Goal: Check status: Check status

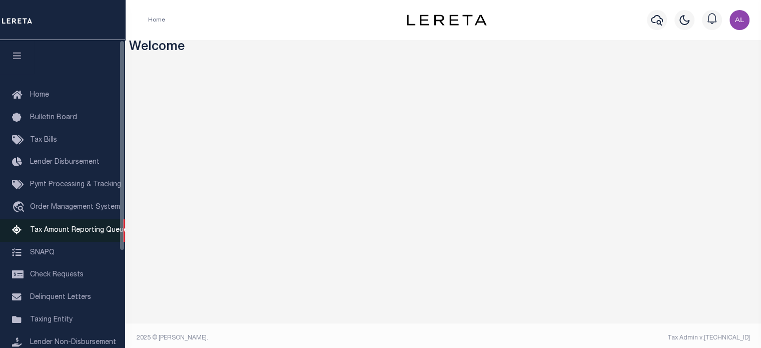
click at [73, 228] on link "Tax Amount Reporting Queue" at bounding box center [62, 230] width 125 height 23
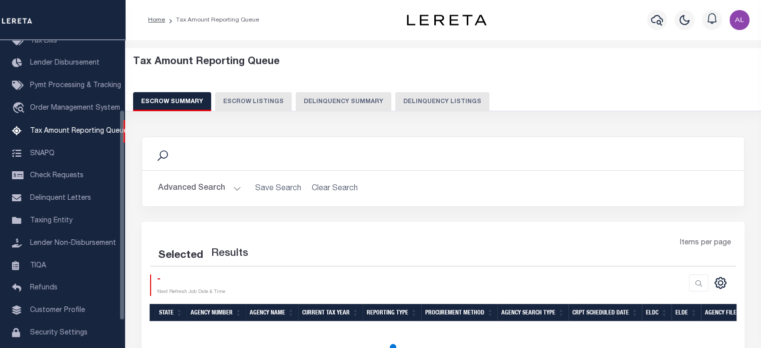
scroll to position [102, 0]
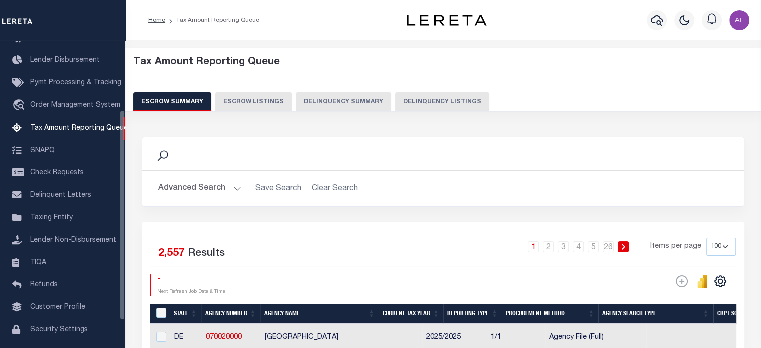
click at [366, 101] on button "Delinquency Summary" at bounding box center [344, 101] width 96 height 19
select select
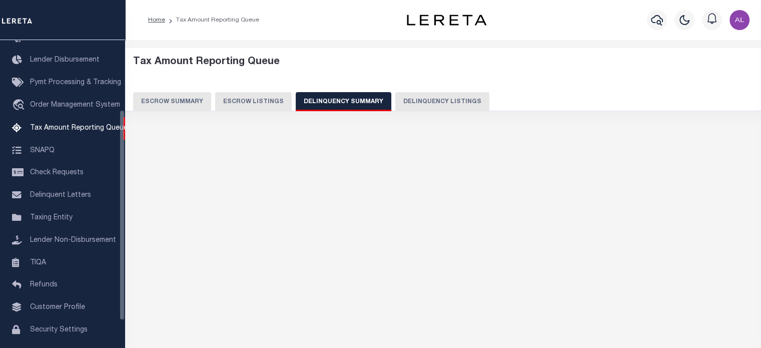
click at [344, 97] on button "Delinquency Summary" at bounding box center [344, 101] width 96 height 19
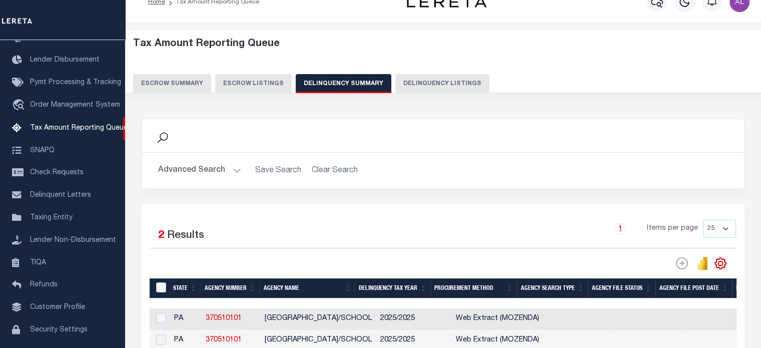
scroll to position [18, 0]
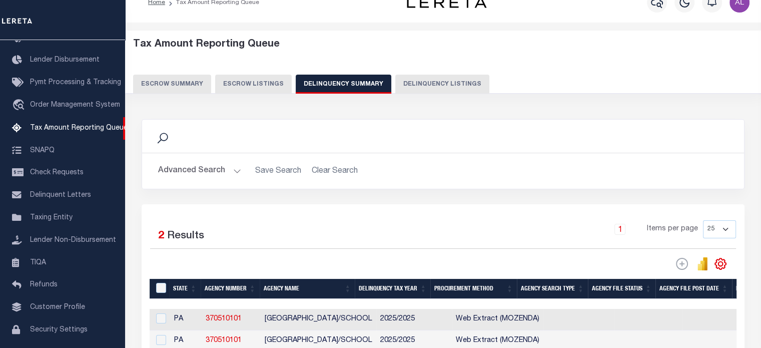
click at [234, 171] on button "Advanced Search" at bounding box center [199, 171] width 83 height 20
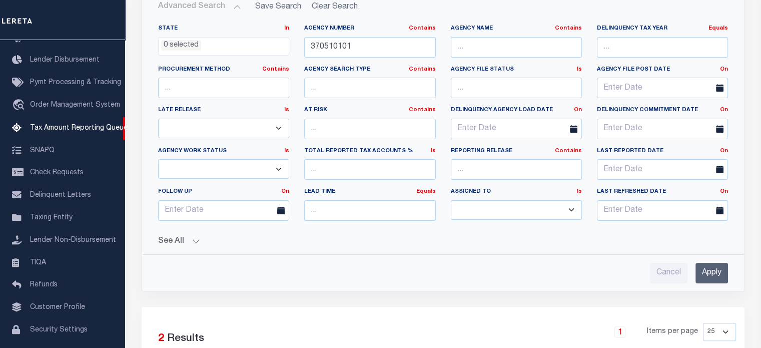
scroll to position [108, 0]
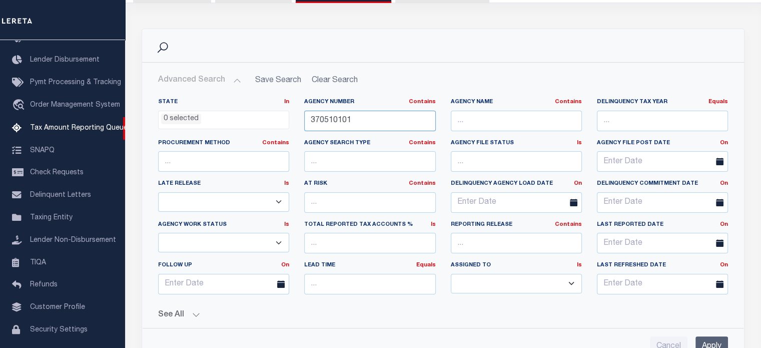
drag, startPoint x: 370, startPoint y: 115, endPoint x: 207, endPoint y: 132, distance: 164.0
click at [207, 132] on div "State In In AK AL AR AZ CA CO CT DC DE FL GA GU HI IA ID IL IN KS KY LA MA MD M…" at bounding box center [443, 200] width 585 height 204
click at [322, 78] on h2 "Advanced Search Save Search Clear Search SummaryGridWrapper_dynamictable_____De…" at bounding box center [443, 81] width 586 height 20
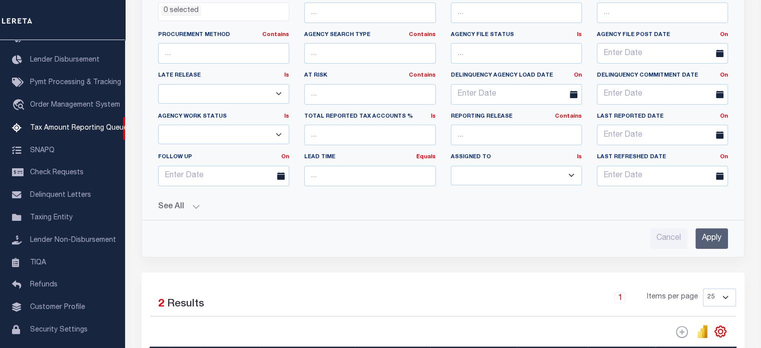
scroll to position [221, 0]
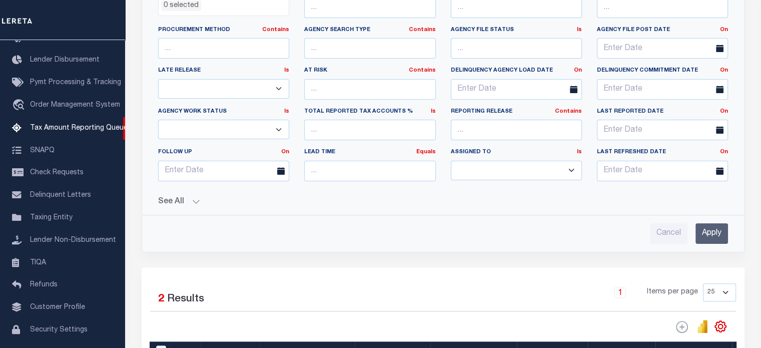
click at [188, 198] on button "See All" at bounding box center [443, 202] width 570 height 10
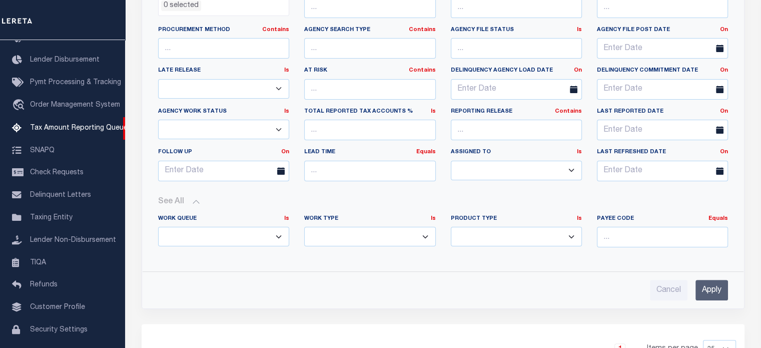
click at [340, 234] on select "Annual Delinquency Back Search Payment Status Check DTRACK" at bounding box center [369, 237] width 131 height 20
select select "DTRACK"
click at [304, 227] on select "Annual Delinquency Back Search Payment Status Check DTRACK" at bounding box center [369, 237] width 131 height 20
click at [709, 292] on input "Apply" at bounding box center [712, 290] width 33 height 21
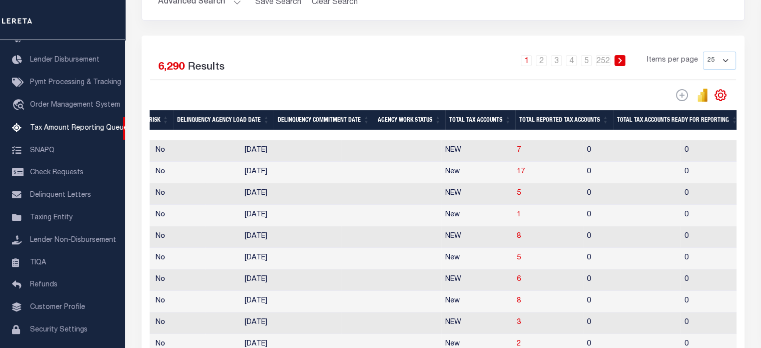
scroll to position [0, 704]
click at [515, 152] on span "7" at bounding box center [517, 150] width 4 height 7
select select "100"
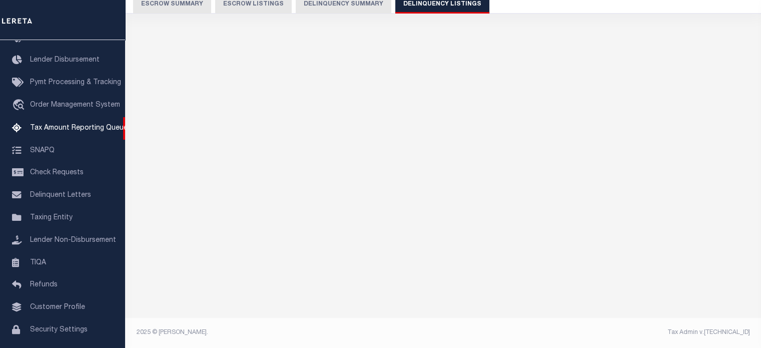
scroll to position [96, 0]
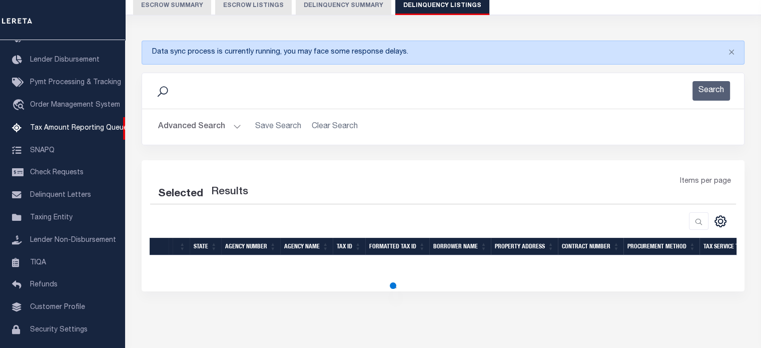
select select "100"
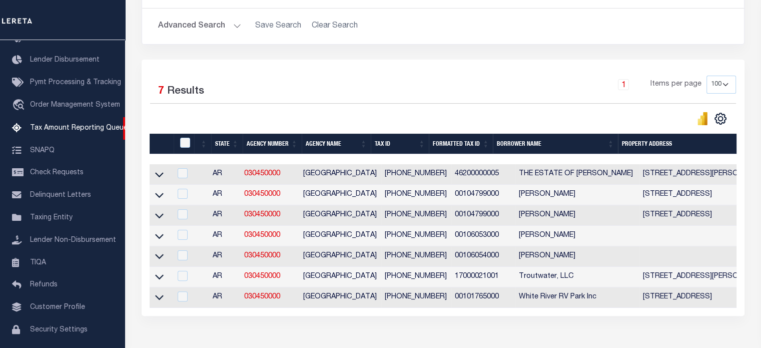
scroll to position [198, 0]
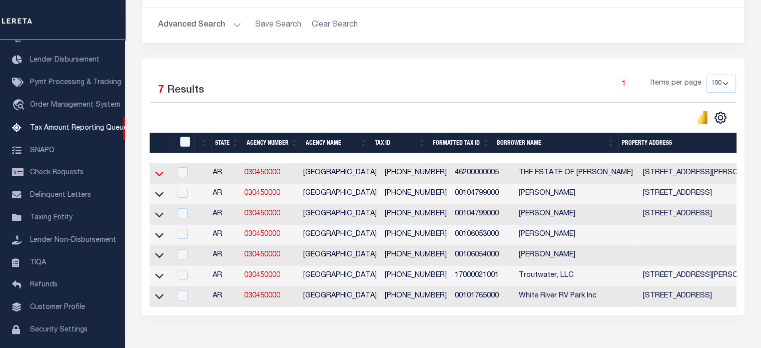
click at [160, 170] on icon at bounding box center [159, 173] width 9 height 11
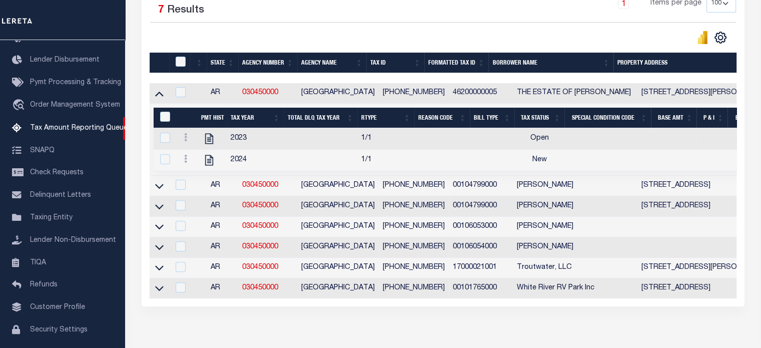
scroll to position [272, 0]
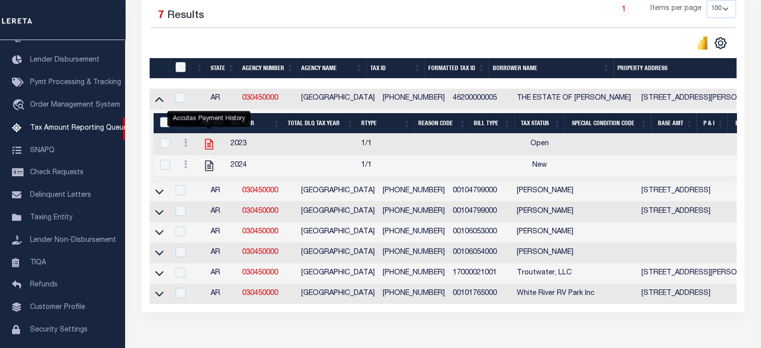
click at [204, 142] on icon "" at bounding box center [209, 144] width 13 height 13
checkbox input "true"
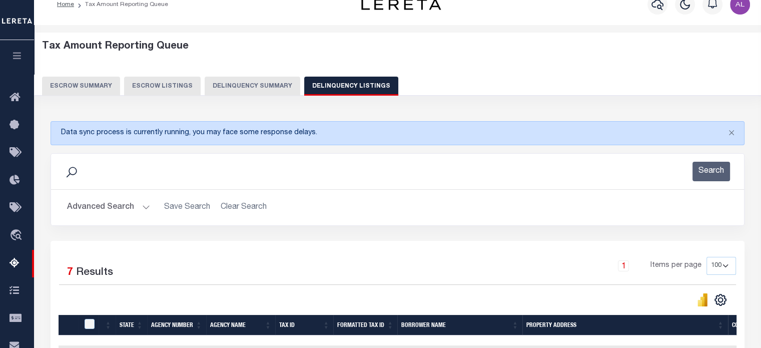
scroll to position [4, 0]
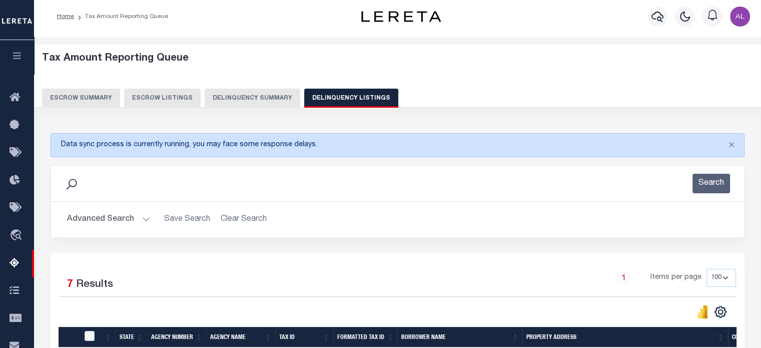
click at [252, 96] on button "Delinquency Summary" at bounding box center [253, 98] width 96 height 19
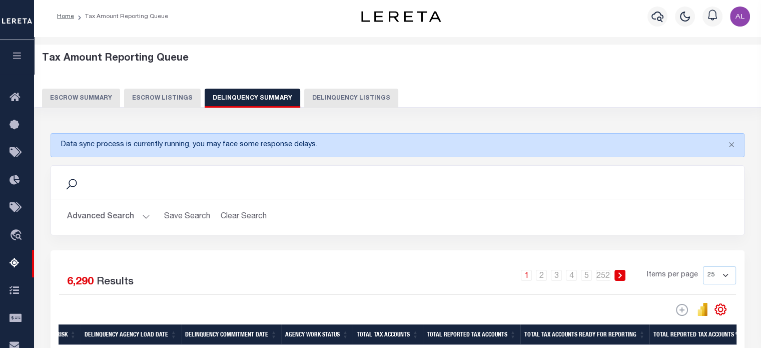
click at [139, 222] on button "Advanced Search" at bounding box center [108, 217] width 83 height 20
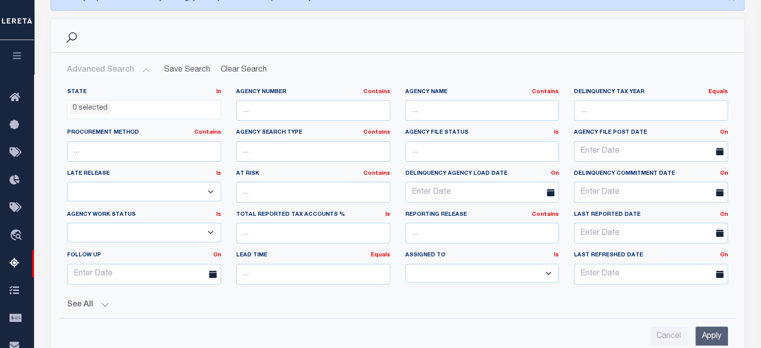
scroll to position [192, 0]
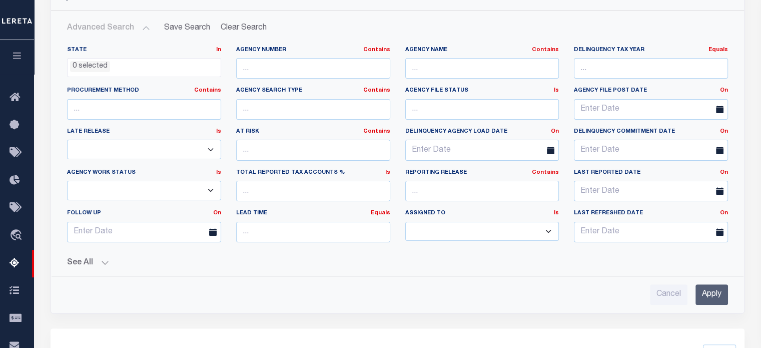
click at [96, 258] on button "See All" at bounding box center [397, 263] width 661 height 10
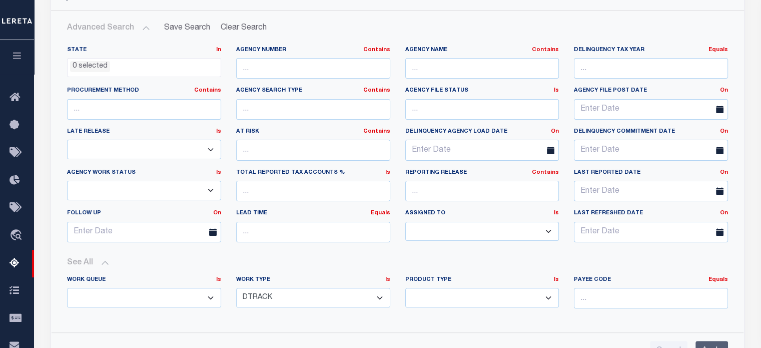
click at [307, 294] on select "Annual Delinquency Back Search Payment Status Check DTRACK" at bounding box center [313, 298] width 154 height 20
select select "AnnualDelinquency"
click at [236, 288] on select "Annual Delinquency Back Search Payment Status Check DTRACK" at bounding box center [313, 298] width 154 height 20
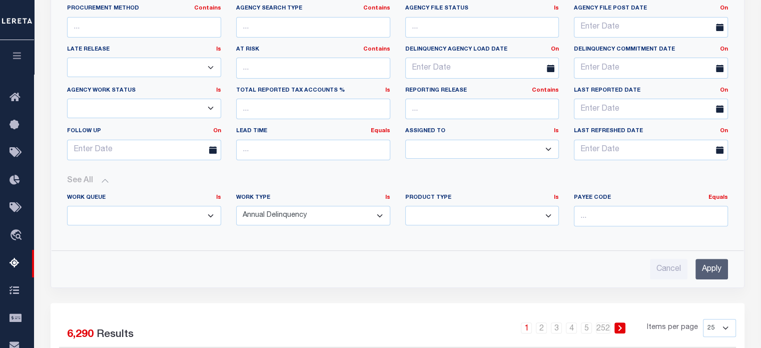
scroll to position [278, 0]
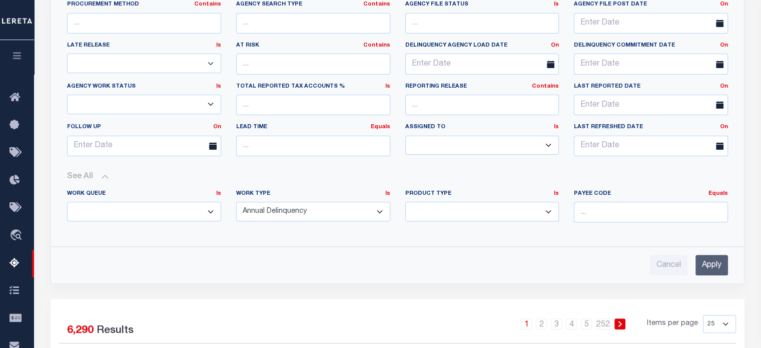
click at [719, 266] on input "Apply" at bounding box center [712, 265] width 33 height 21
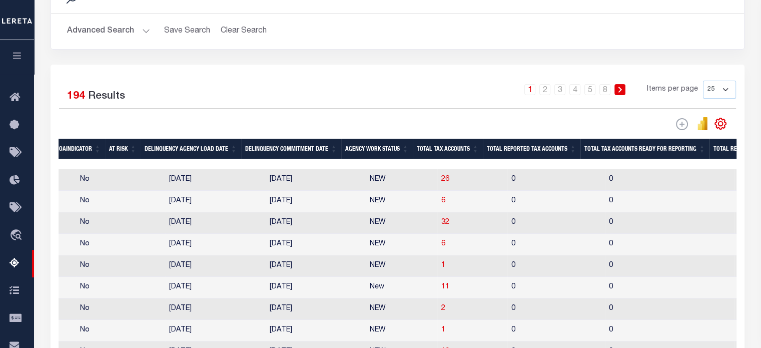
scroll to position [188, 0]
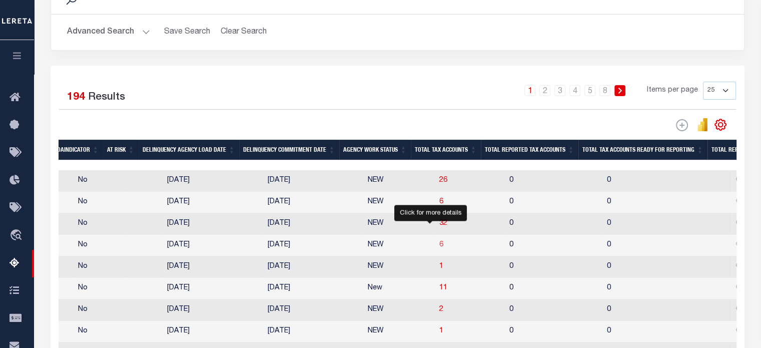
click at [439, 247] on span "6" at bounding box center [441, 244] width 4 height 7
select select "100"
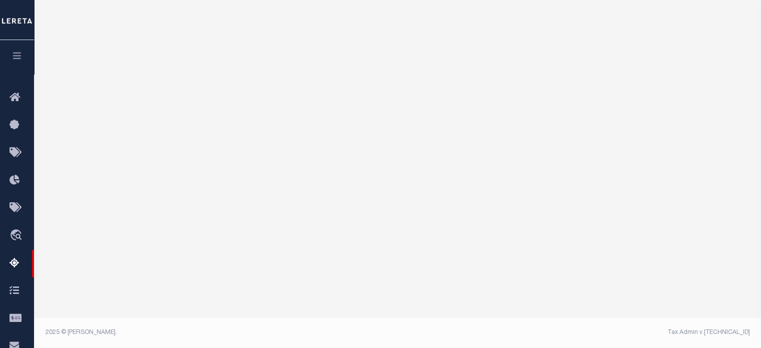
select select "100"
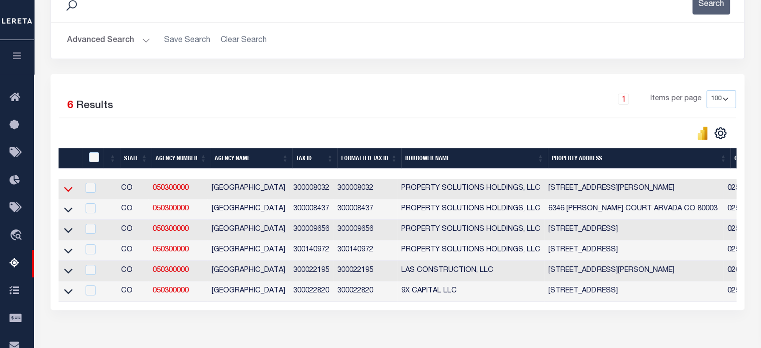
click at [71, 190] on icon at bounding box center [68, 189] width 9 height 5
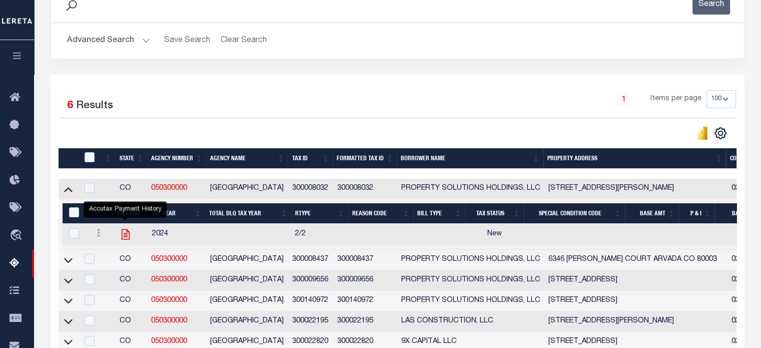
click at [129, 234] on icon "" at bounding box center [126, 234] width 8 height 11
checkbox input "true"
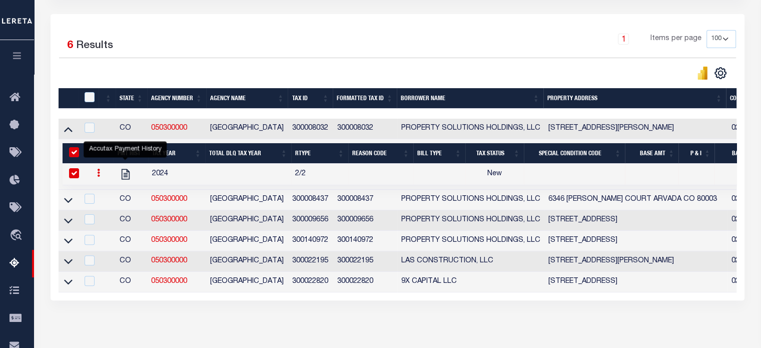
drag, startPoint x: 66, startPoint y: 203, endPoint x: 92, endPoint y: 209, distance: 26.6
click at [66, 203] on icon at bounding box center [68, 200] width 9 height 11
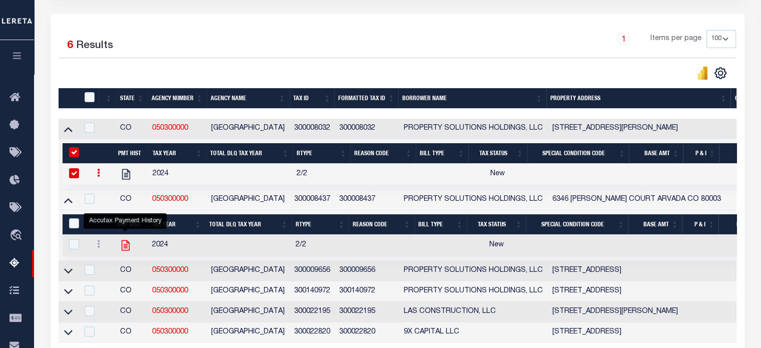
click at [124, 249] on icon "" at bounding box center [126, 245] width 8 height 11
checkbox input "true"
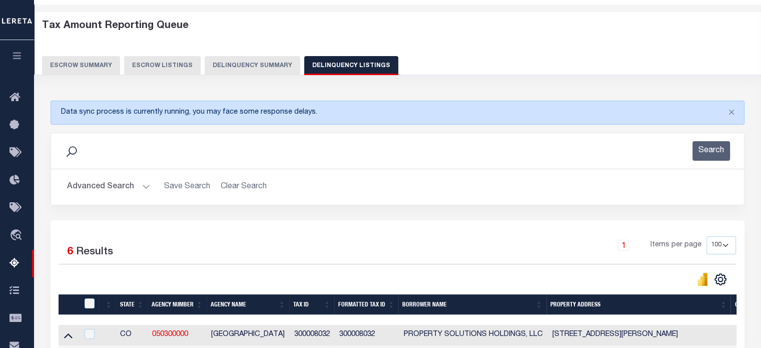
click at [235, 72] on button "Delinquency Summary" at bounding box center [253, 65] width 96 height 19
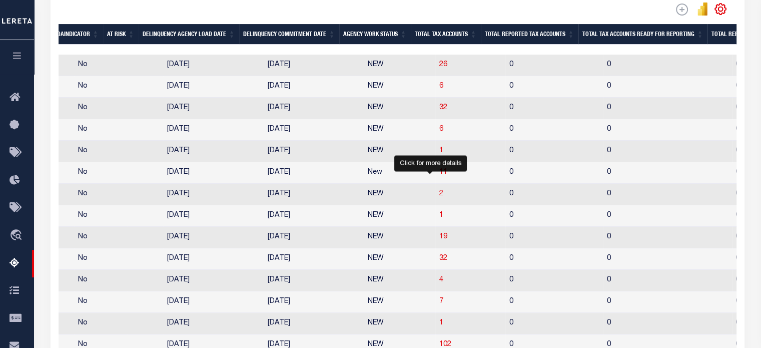
click at [439, 197] on span "2" at bounding box center [441, 193] width 4 height 7
select select "100"
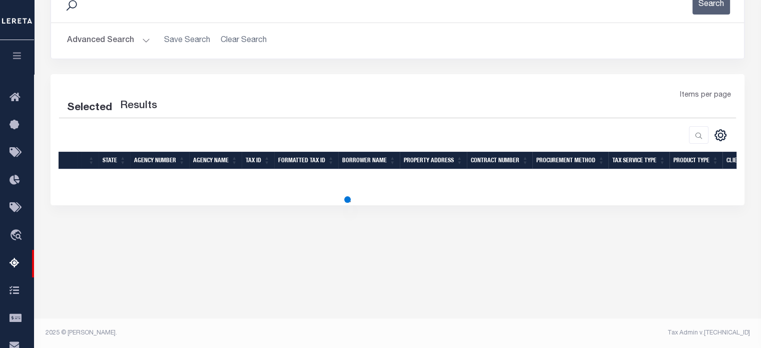
select select "100"
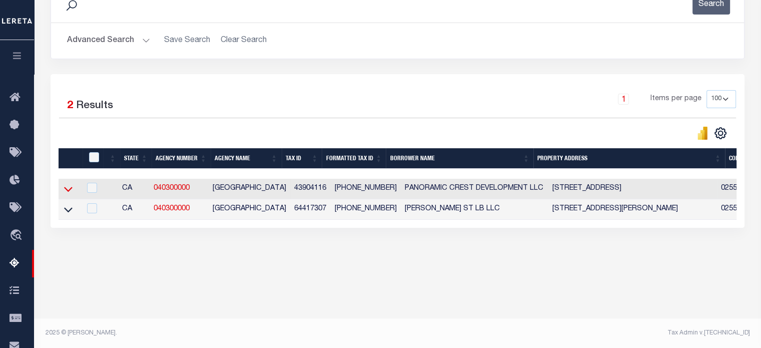
click at [69, 184] on icon at bounding box center [68, 189] width 9 height 11
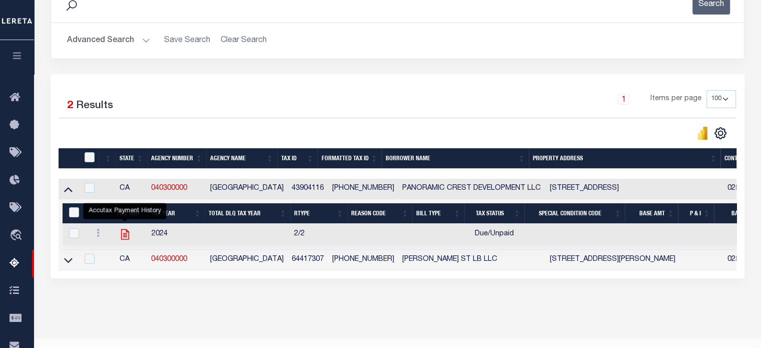
click at [128, 235] on icon "" at bounding box center [125, 234] width 13 height 13
checkbox input "true"
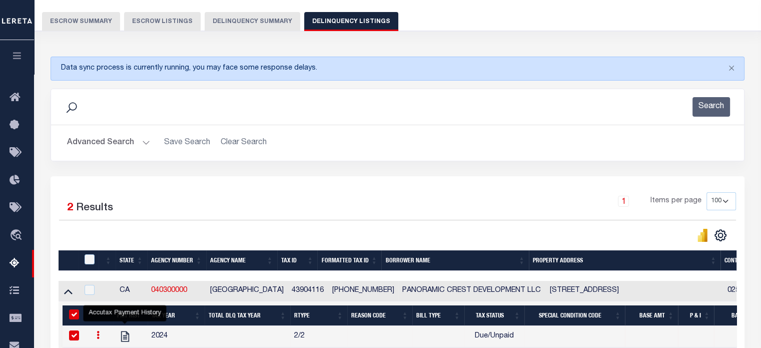
click at [239, 30] on button "Delinquency Summary" at bounding box center [253, 21] width 96 height 19
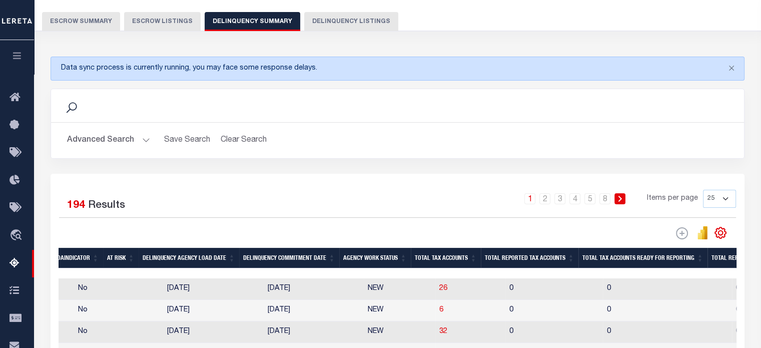
click at [140, 141] on button "Advanced Search" at bounding box center [108, 141] width 83 height 20
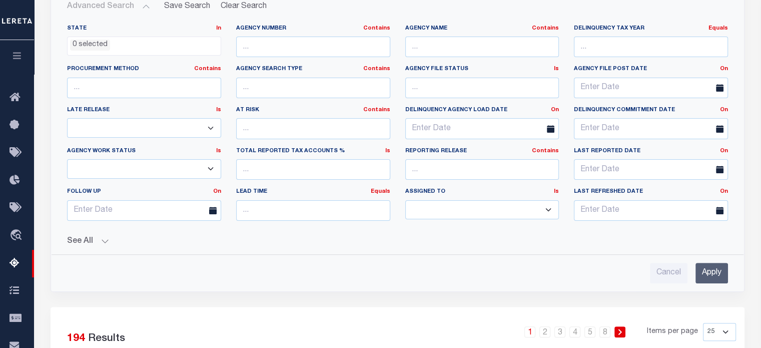
click at [100, 241] on button "See All" at bounding box center [397, 242] width 661 height 10
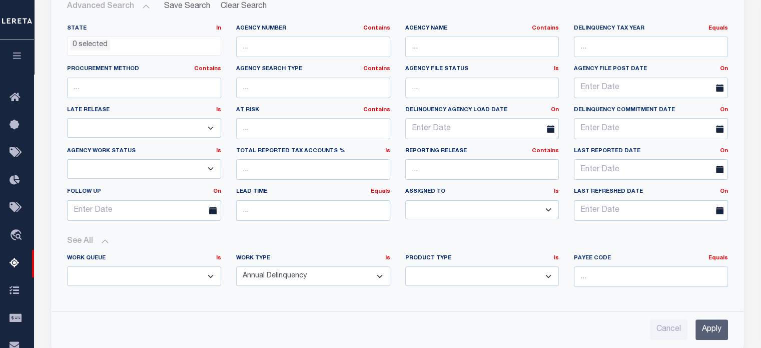
click at [307, 270] on select "Annual Delinquency Back Search Payment Status Check DTRACK" at bounding box center [313, 276] width 154 height 20
click at [236, 266] on select "Annual Delinquency Back Search Payment Status Check DTRACK" at bounding box center [313, 276] width 154 height 20
click at [707, 327] on input "Apply" at bounding box center [712, 329] width 33 height 21
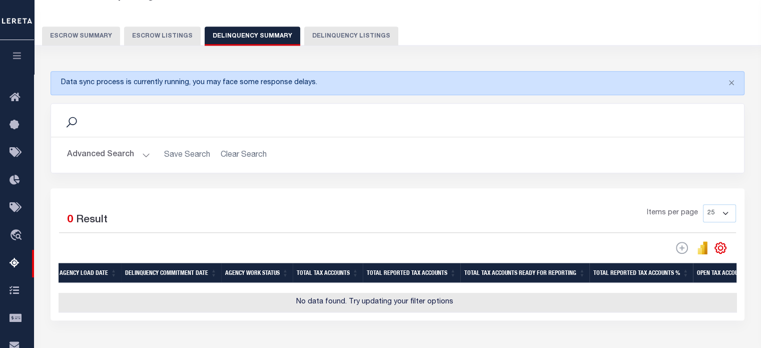
scroll to position [985, 0]
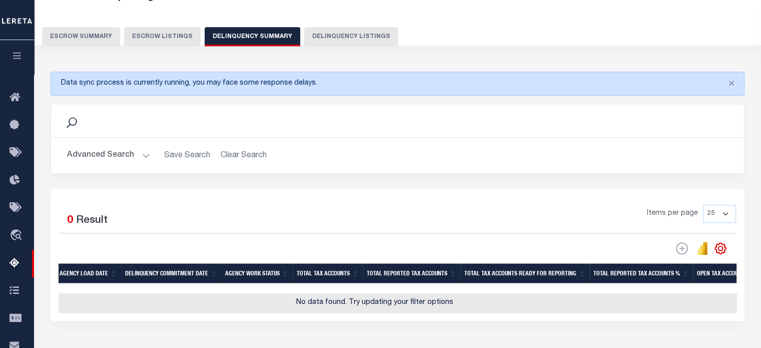
click at [142, 152] on button "Advanced Search" at bounding box center [108, 156] width 83 height 20
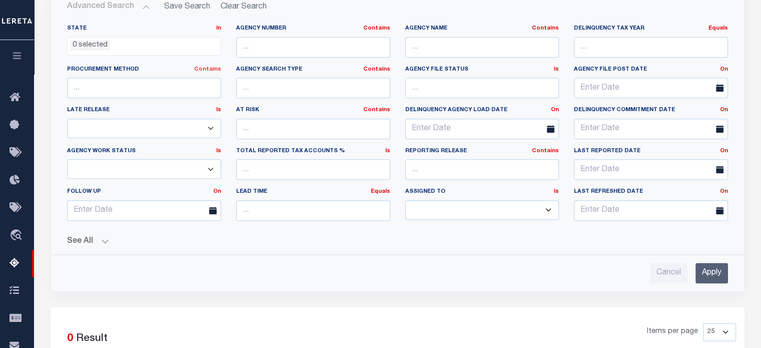
scroll to position [1154, 0]
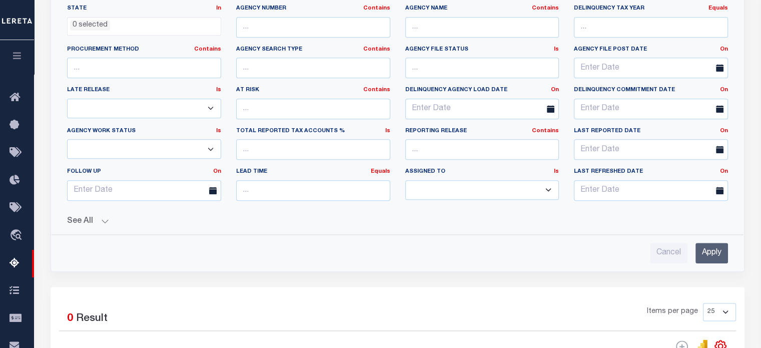
click at [104, 220] on button "See All" at bounding box center [397, 222] width 661 height 10
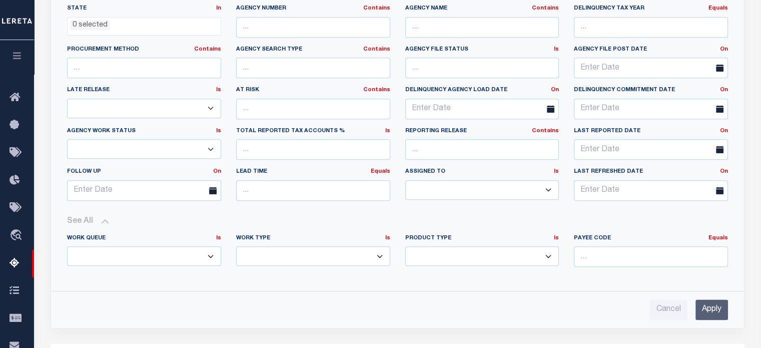
click at [296, 255] on select "Annual Delinquency Back Search Payment Status Check DTRACK" at bounding box center [313, 256] width 154 height 20
select select "AnnualDelinquency"
click at [236, 246] on select "Annual Delinquency Back Search Payment Status Check DTRACK" at bounding box center [313, 256] width 154 height 20
click at [707, 310] on input "Apply" at bounding box center [712, 309] width 33 height 21
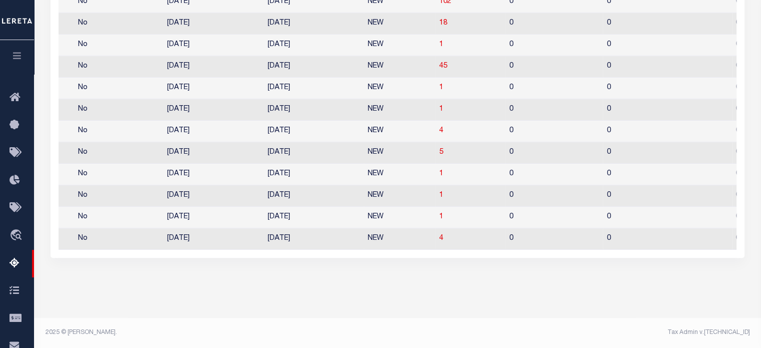
scroll to position [229, 0]
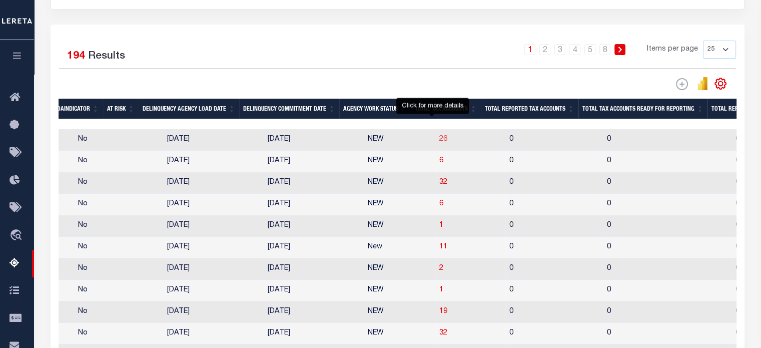
click at [439, 141] on span "26" at bounding box center [443, 139] width 8 height 7
select select "100"
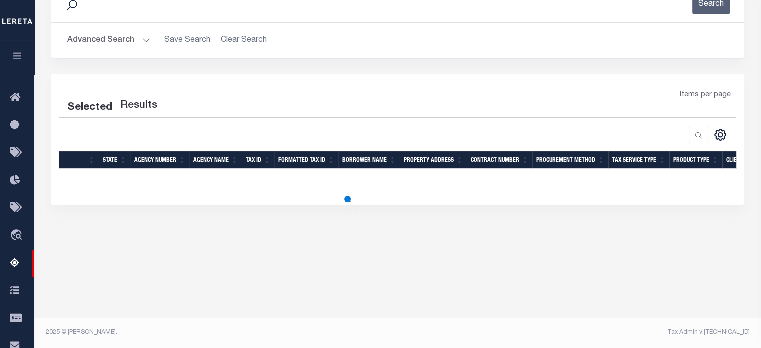
scroll to position [182, 0]
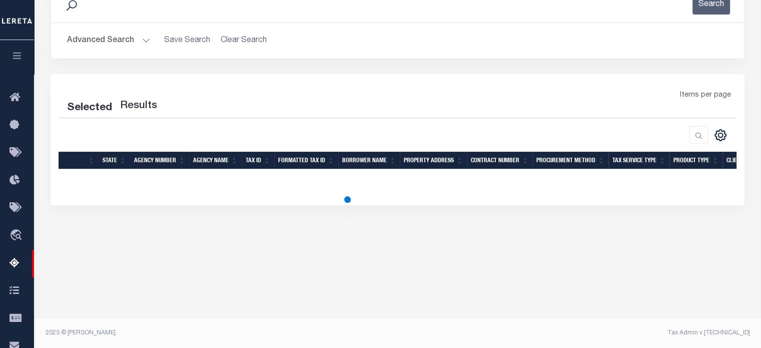
select select "100"
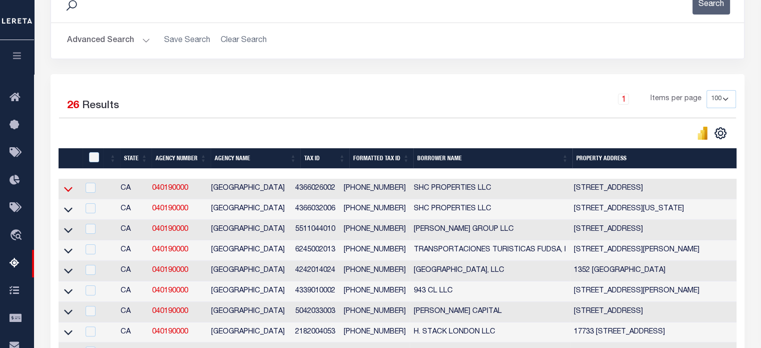
click at [70, 189] on icon at bounding box center [68, 189] width 9 height 11
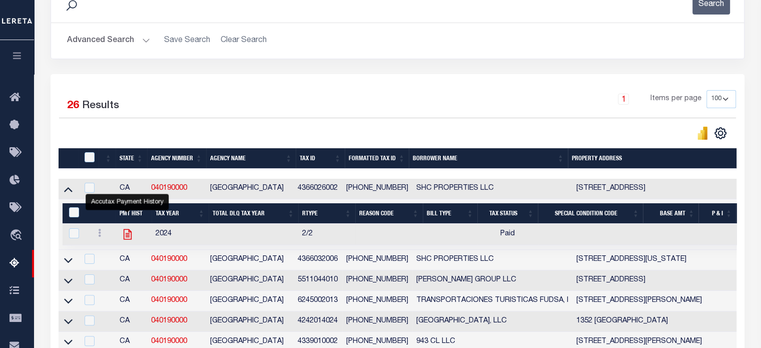
click at [129, 233] on icon "" at bounding box center [127, 234] width 13 height 13
checkbox input "true"
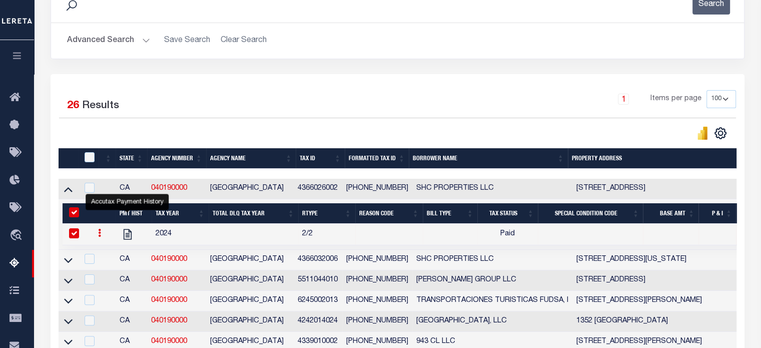
scroll to position [0, 0]
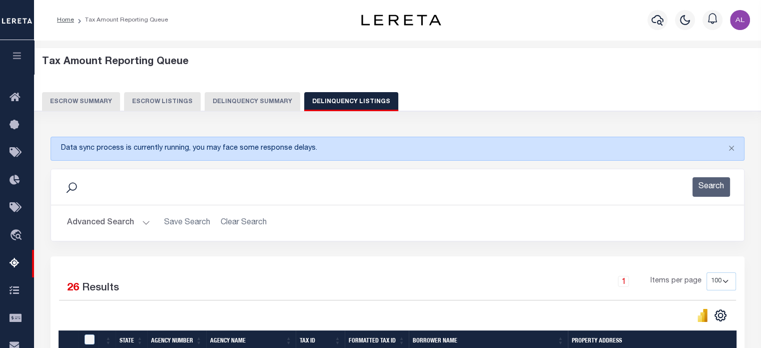
click at [257, 96] on button "Delinquency Summary" at bounding box center [253, 101] width 96 height 19
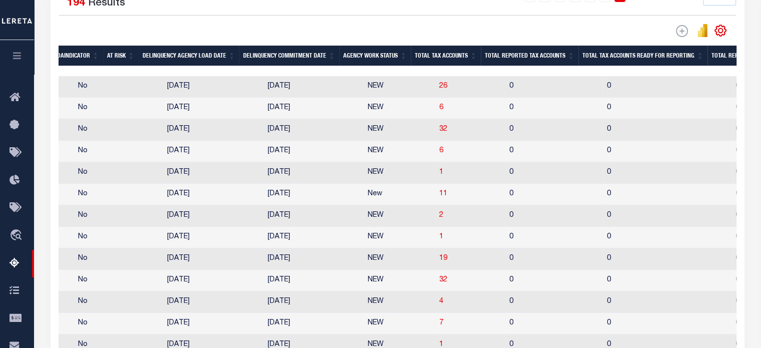
scroll to position [314, 0]
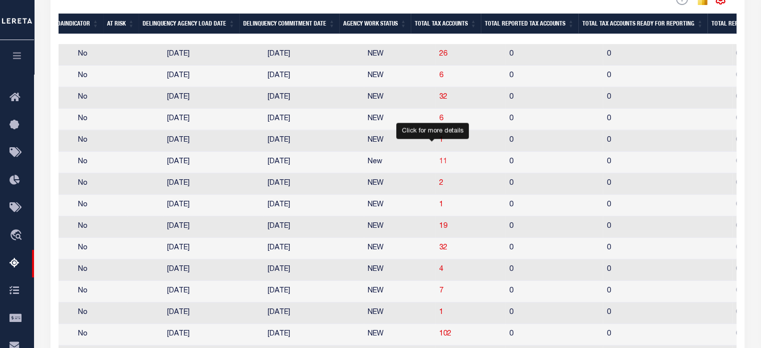
click at [439, 164] on span "11" at bounding box center [443, 161] width 8 height 7
select select "100"
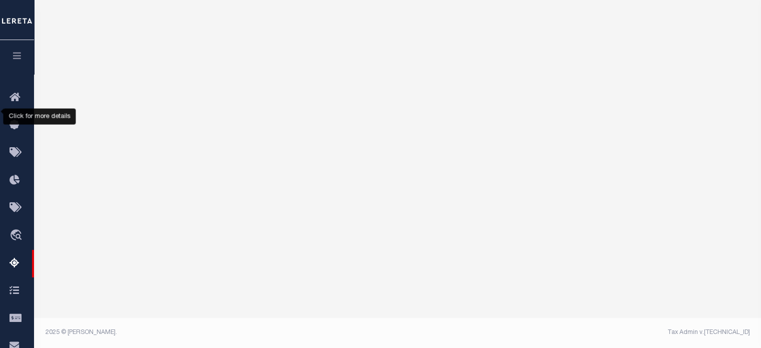
scroll to position [182, 0]
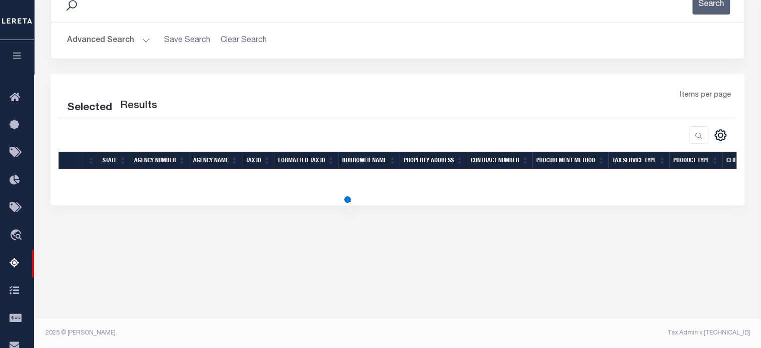
select select "100"
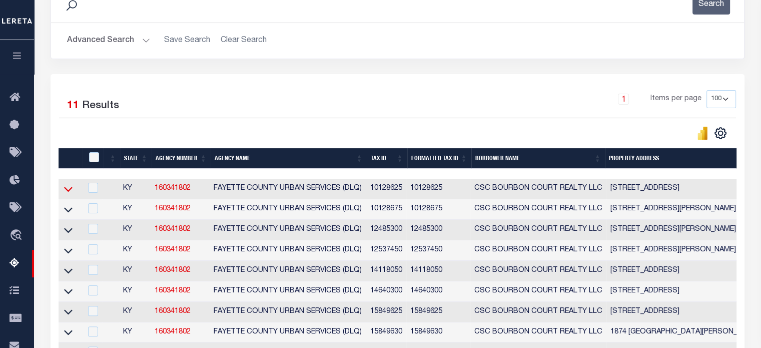
click at [67, 191] on icon at bounding box center [68, 189] width 9 height 11
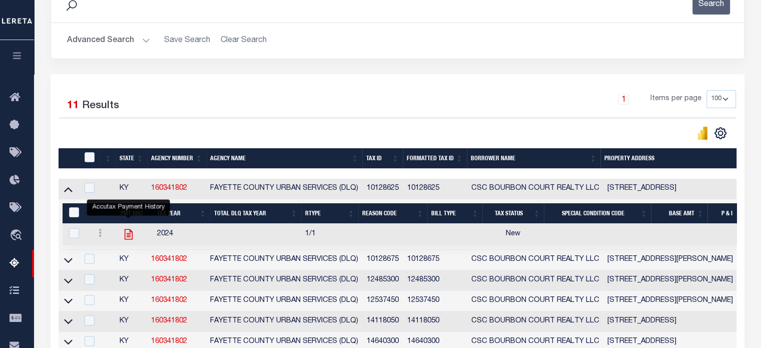
click at [126, 235] on icon "" at bounding box center [128, 234] width 13 height 13
checkbox input "true"
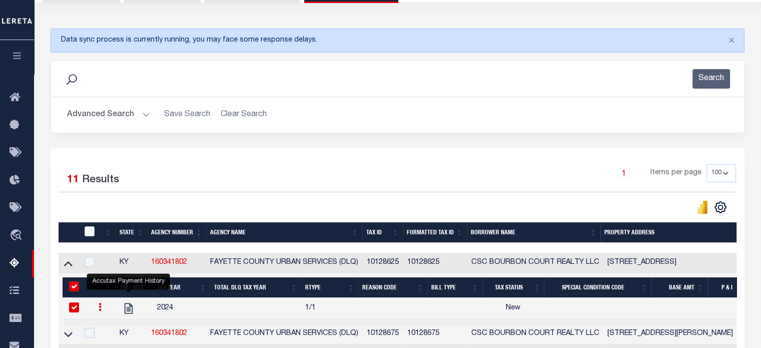
scroll to position [72, 0]
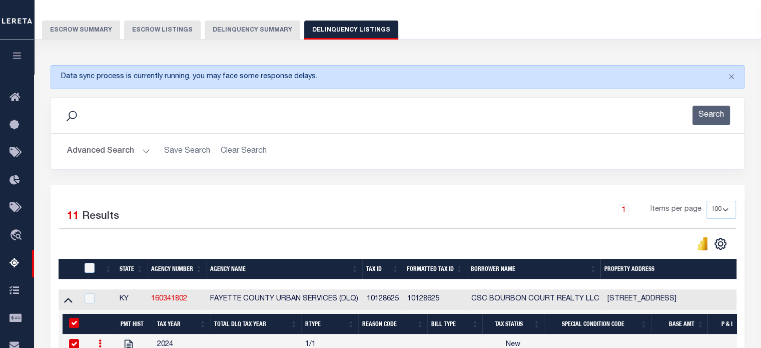
click at [256, 36] on button "Delinquency Summary" at bounding box center [253, 30] width 96 height 19
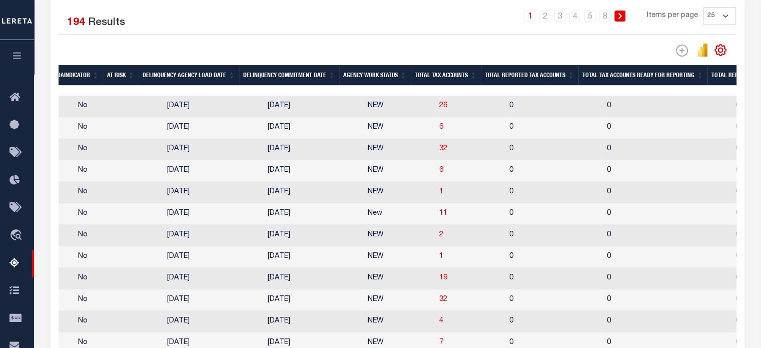
scroll to position [469, 0]
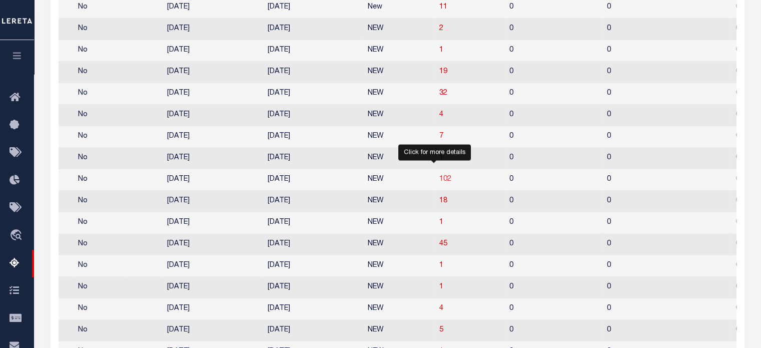
click at [439, 183] on span "102" at bounding box center [445, 179] width 12 height 7
select select "100"
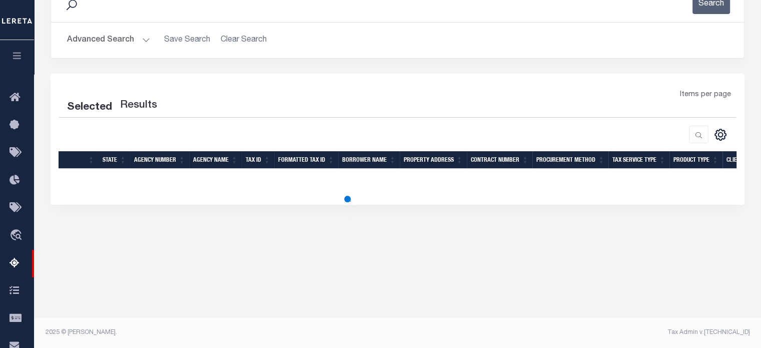
scroll to position [182, 0]
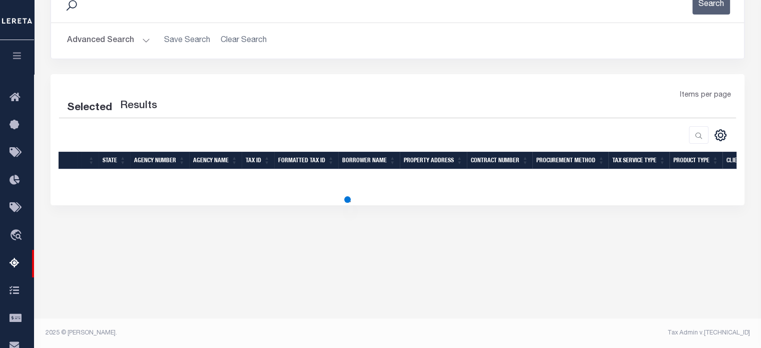
select select "100"
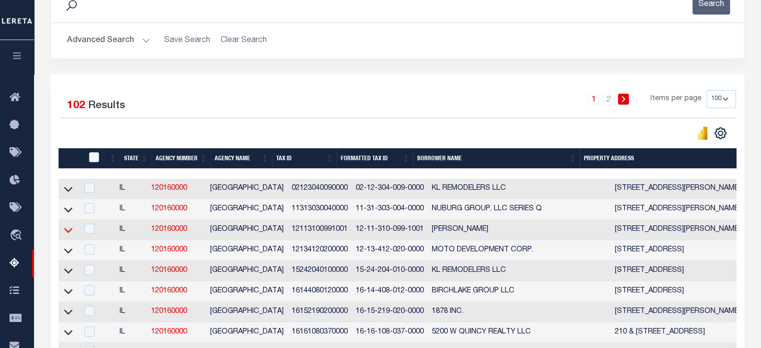
click at [70, 229] on icon at bounding box center [68, 230] width 9 height 11
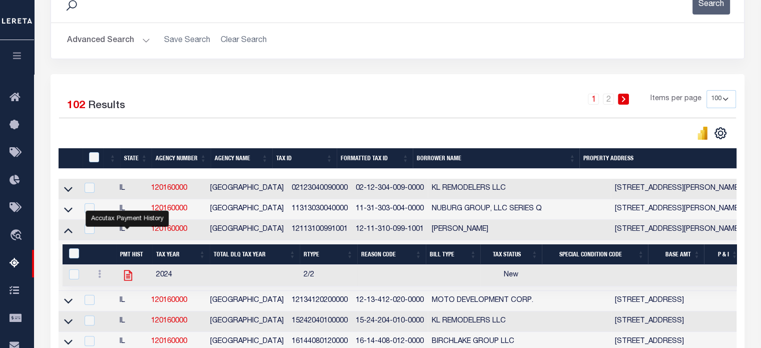
click at [128, 279] on icon "" at bounding box center [128, 275] width 8 height 11
checkbox input "true"
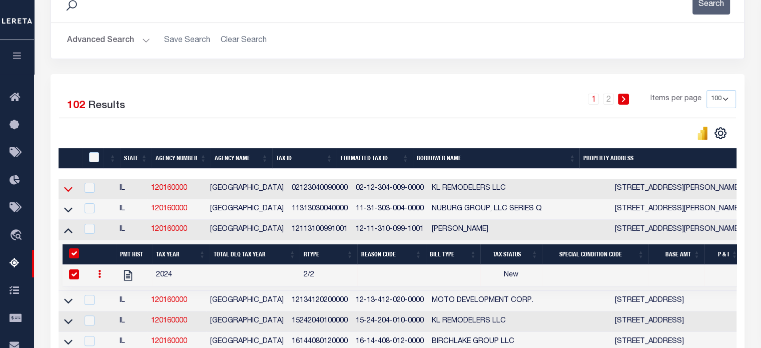
click at [71, 188] on icon at bounding box center [68, 189] width 9 height 5
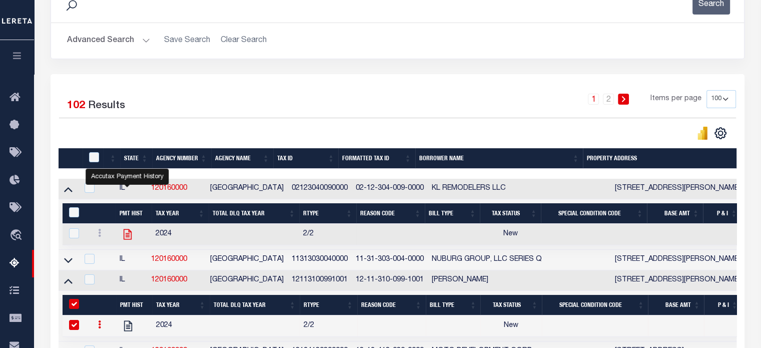
click at [124, 234] on icon "" at bounding box center [128, 234] width 8 height 11
checkbox input "true"
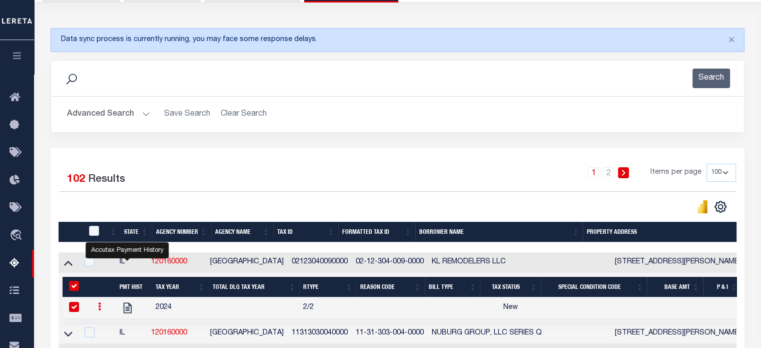
scroll to position [32, 0]
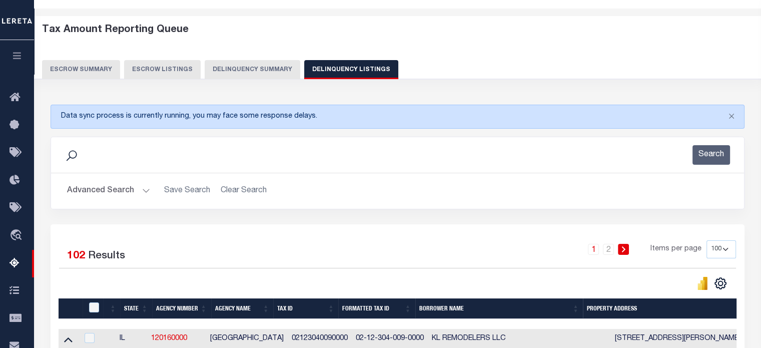
click at [252, 64] on button "Delinquency Summary" at bounding box center [253, 69] width 96 height 19
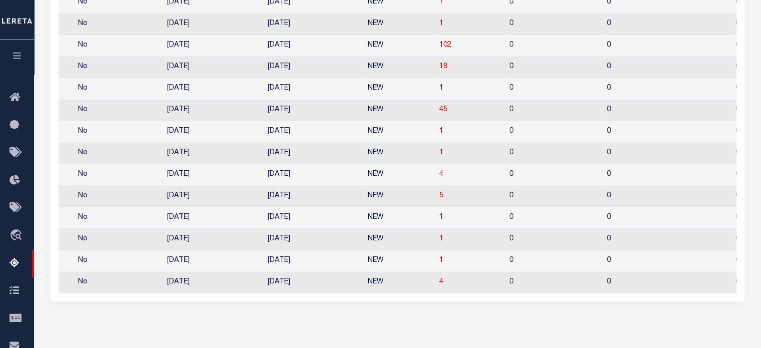
scroll to position [665, 0]
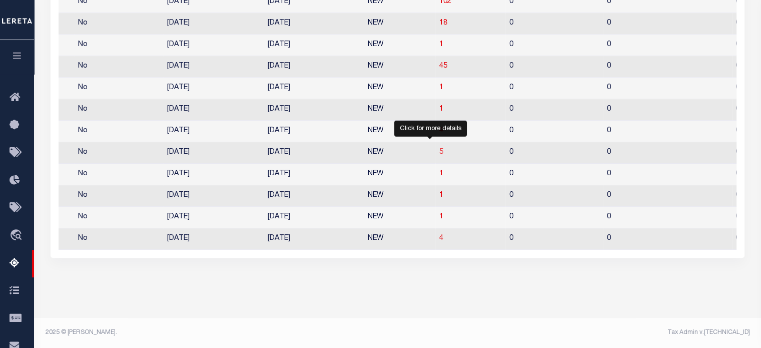
click at [439, 149] on span "5" at bounding box center [441, 152] width 4 height 7
select select "100"
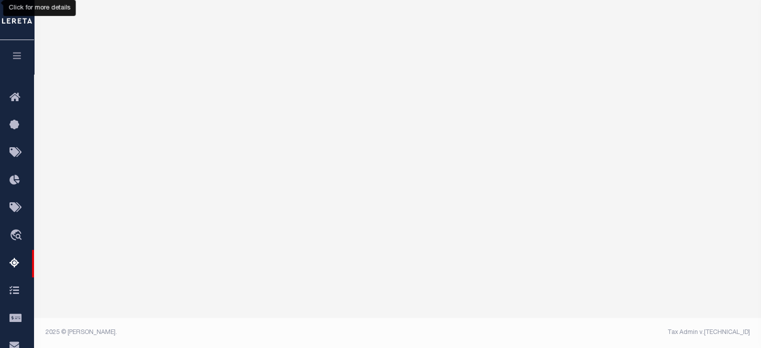
scroll to position [182, 0]
select select "100"
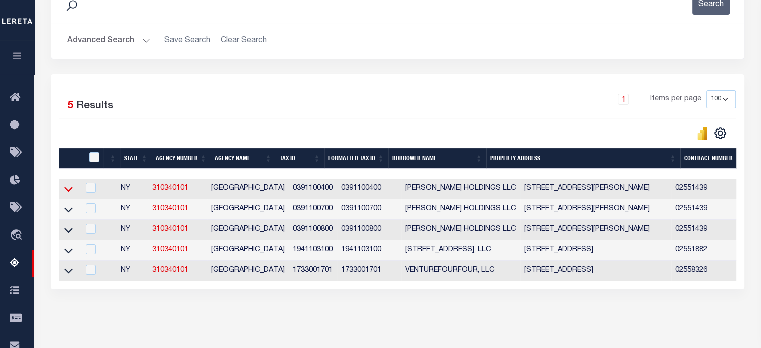
click at [68, 188] on icon at bounding box center [68, 189] width 9 height 11
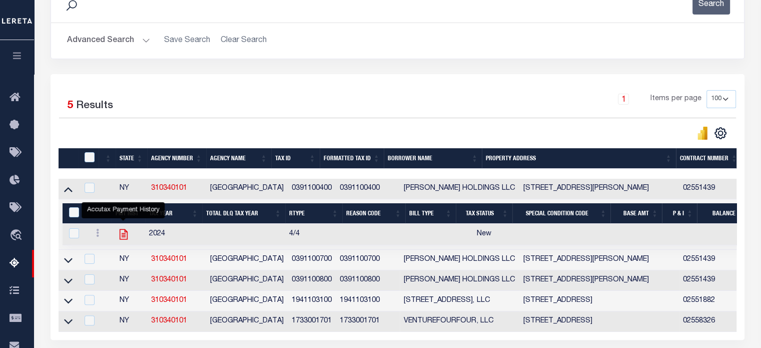
click at [126, 236] on icon "" at bounding box center [123, 234] width 13 height 13
checkbox input "true"
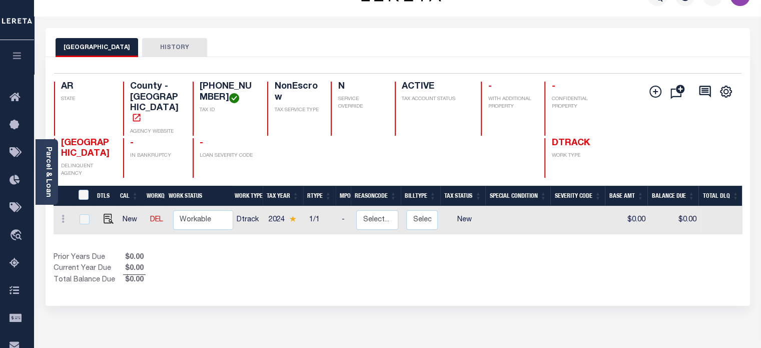
scroll to position [26, 0]
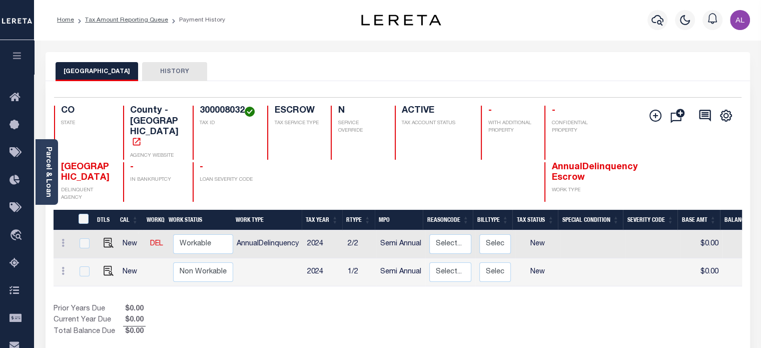
scroll to position [26, 0]
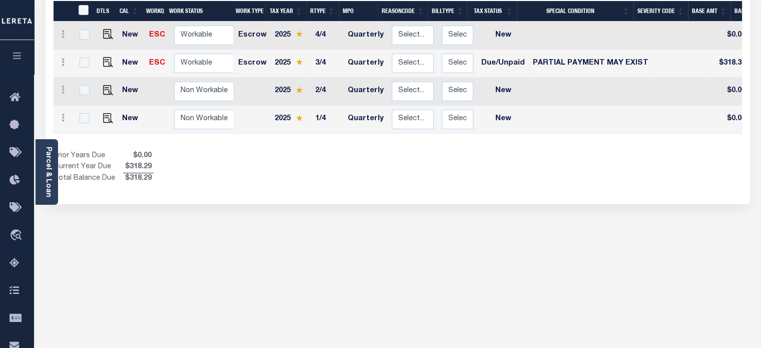
scroll to position [254, 0]
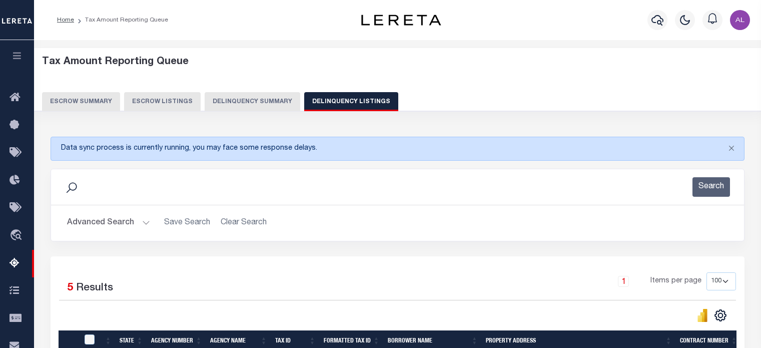
select select "100"
click at [250, 98] on button "Delinquency Summary" at bounding box center [253, 101] width 96 height 19
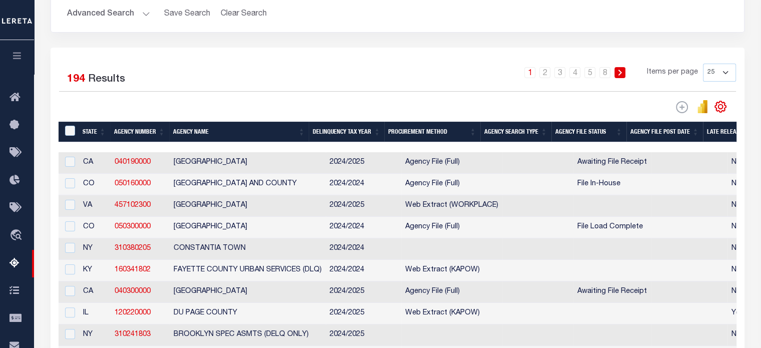
scroll to position [475, 0]
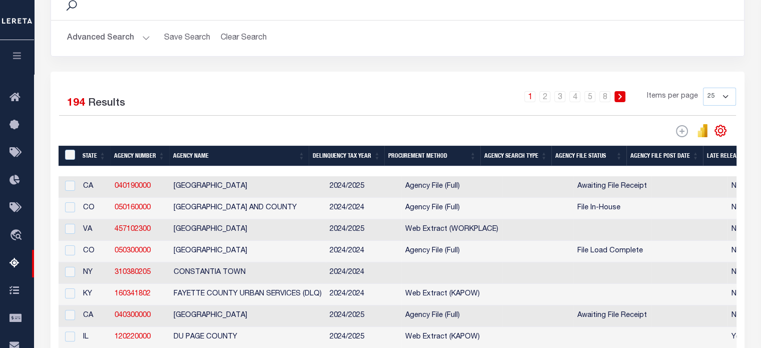
select select "100"
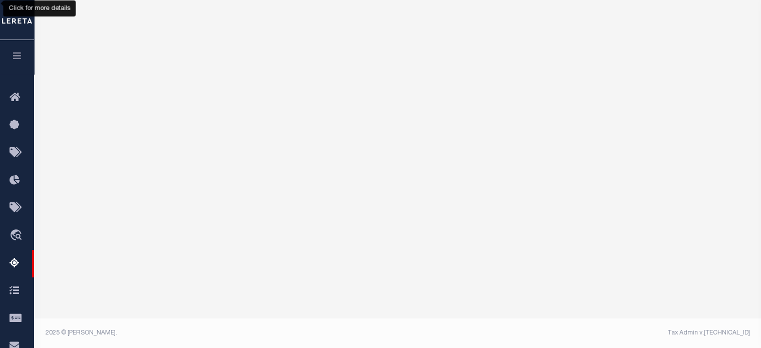
select select "100"
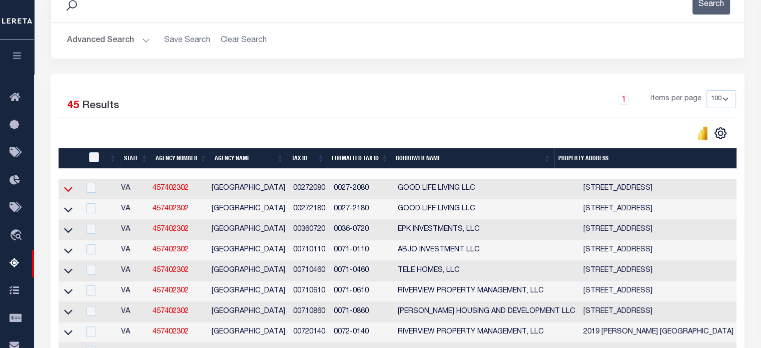
click at [68, 190] on icon at bounding box center [68, 189] width 9 height 11
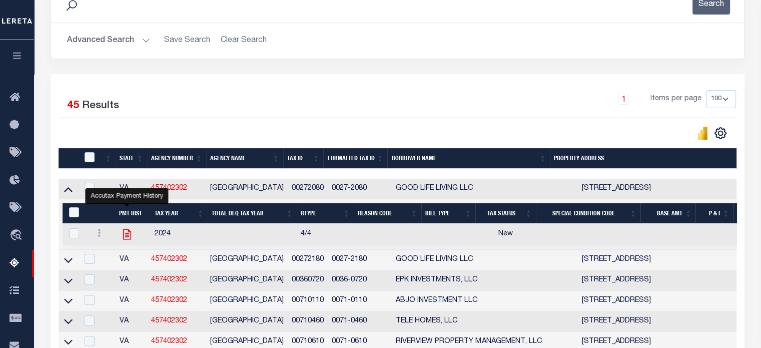
click at [128, 235] on icon "" at bounding box center [127, 234] width 8 height 11
checkbox input "true"
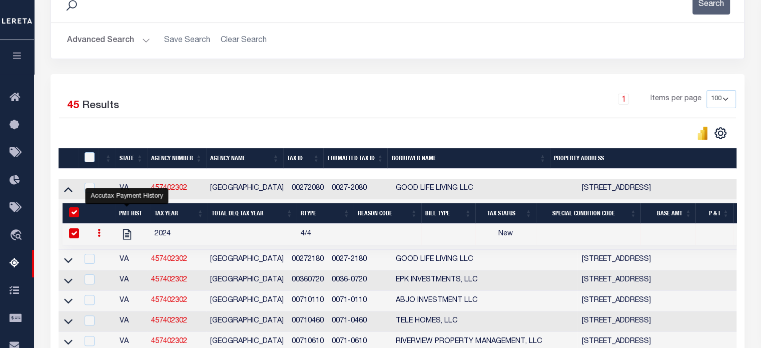
scroll to position [0, 0]
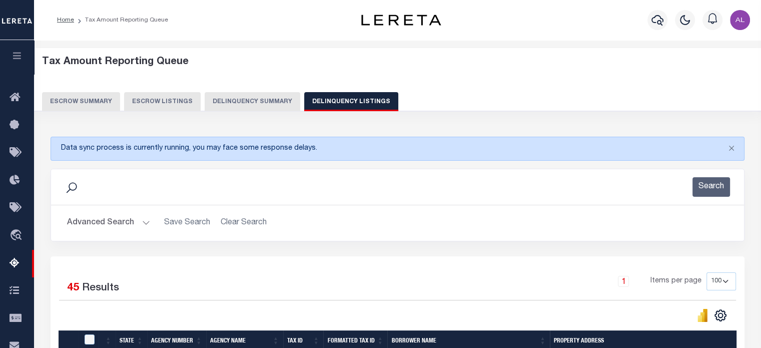
click at [253, 107] on button "Delinquency Summary" at bounding box center [253, 101] width 96 height 19
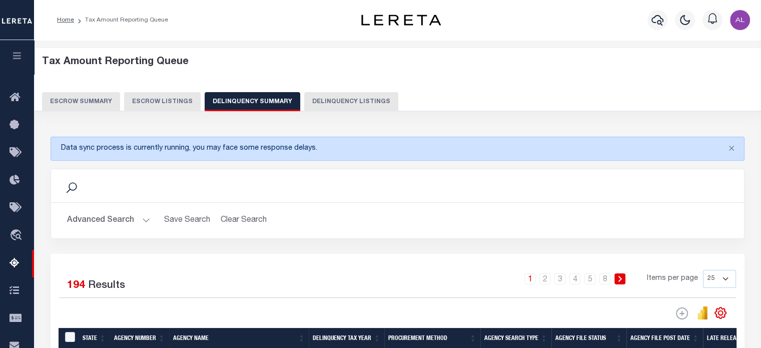
scroll to position [665, 0]
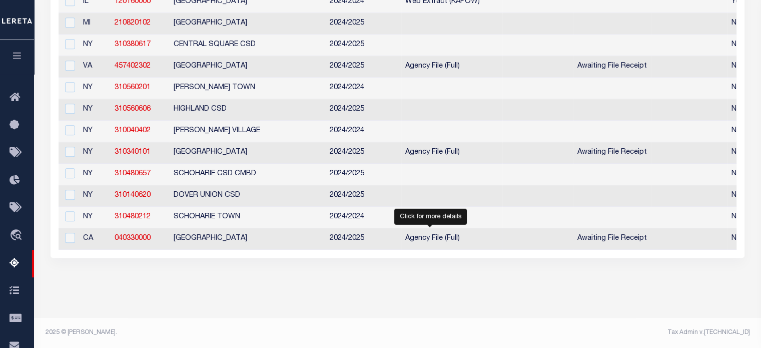
select select "100"
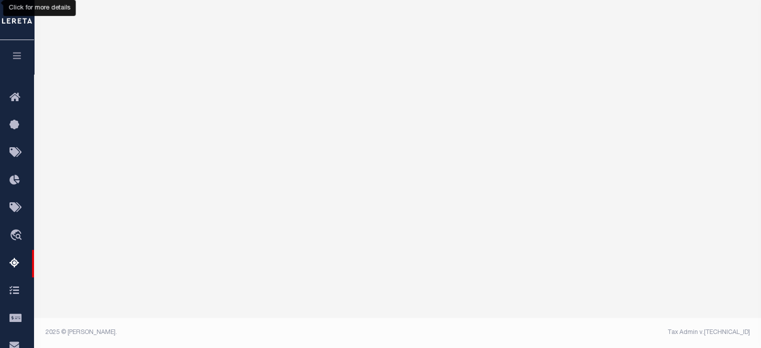
scroll to position [0, 0]
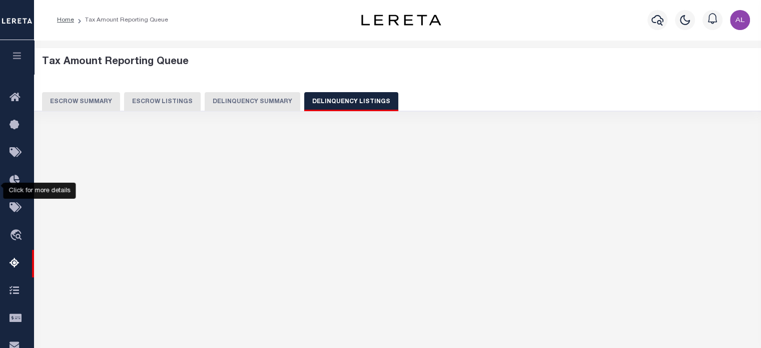
select select "100"
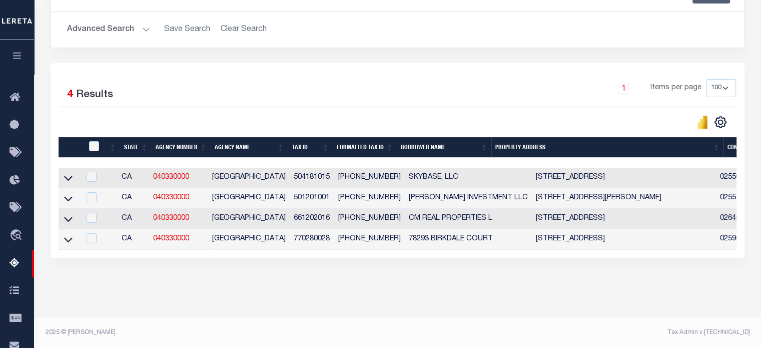
scroll to position [200, 0]
click at [69, 234] on icon at bounding box center [68, 239] width 9 height 11
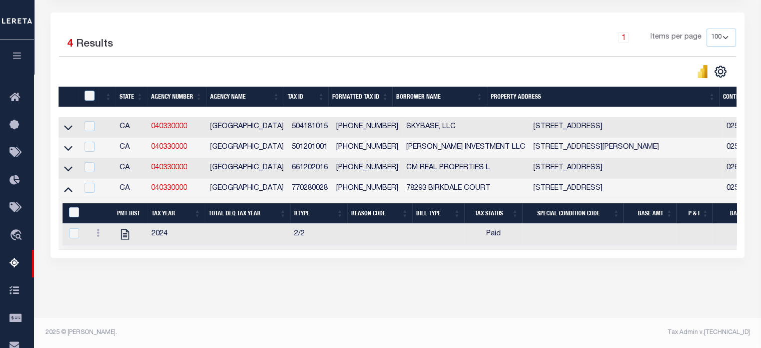
scroll to position [252, 0]
click at [125, 229] on icon "" at bounding box center [125, 234] width 13 height 13
checkbox input "true"
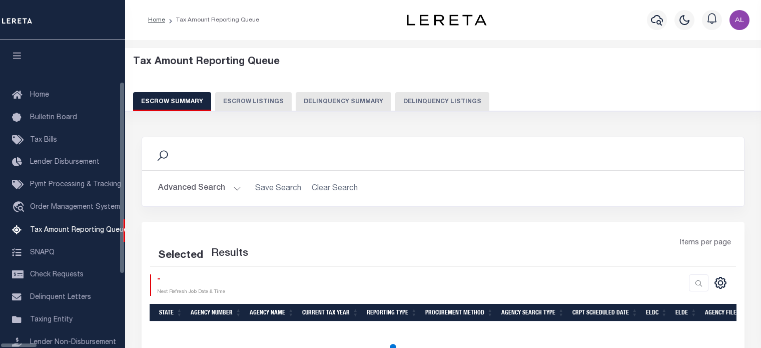
select select "100"
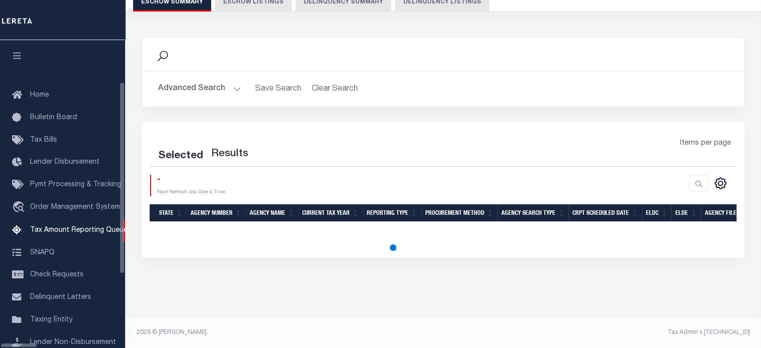
scroll to position [102, 0]
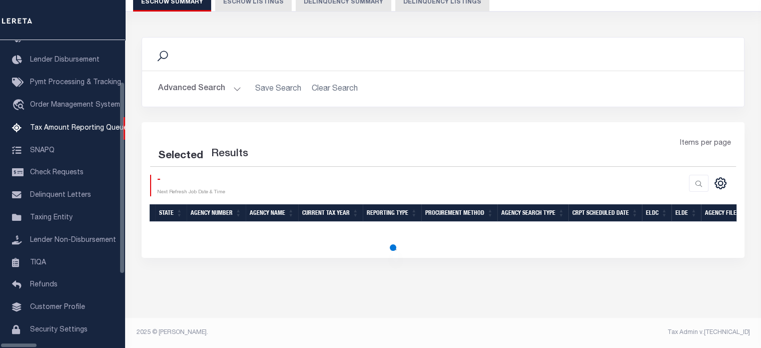
select select "100"
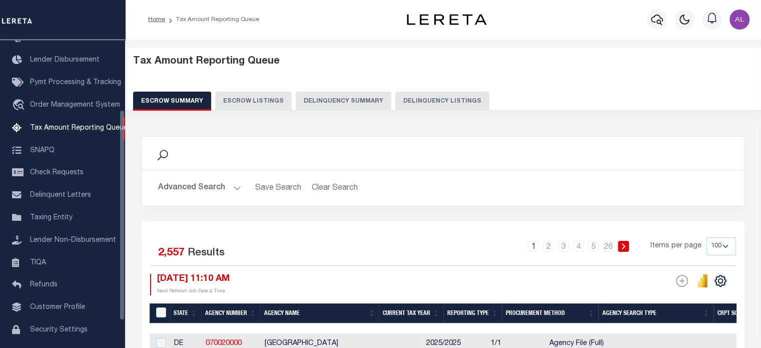
scroll to position [0, 0]
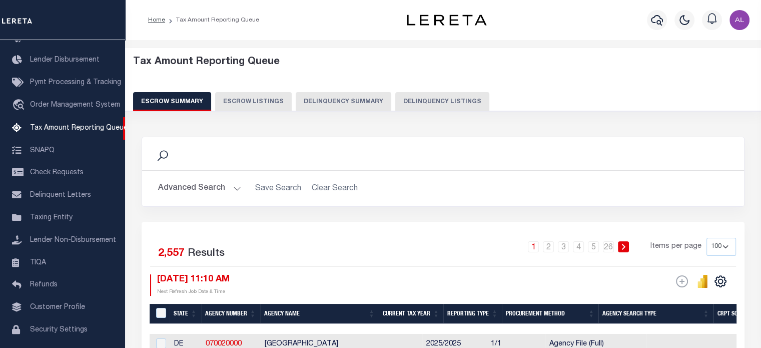
click at [318, 106] on button "Delinquency Summary" at bounding box center [344, 101] width 96 height 19
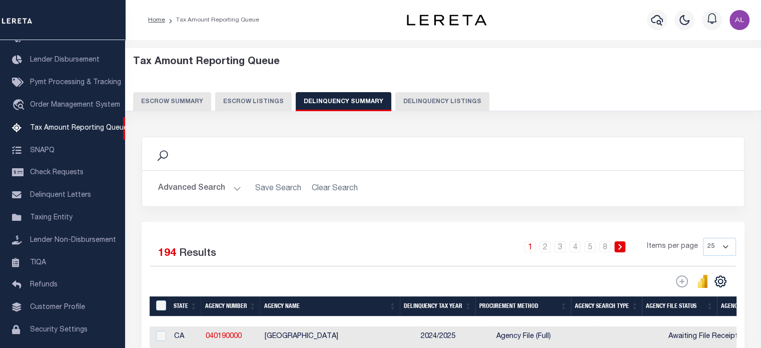
scroll to position [49, 0]
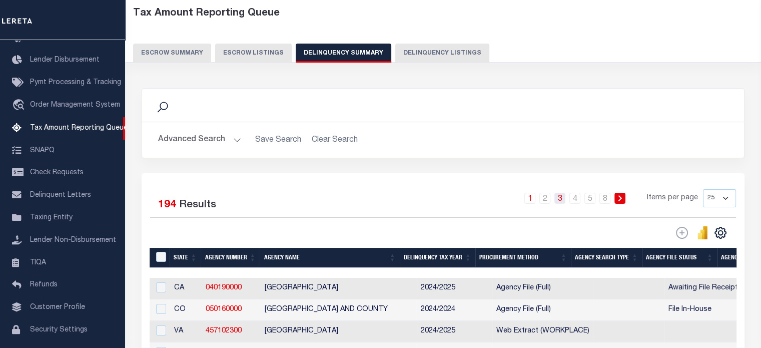
click at [563, 199] on link "3" at bounding box center [560, 198] width 11 height 11
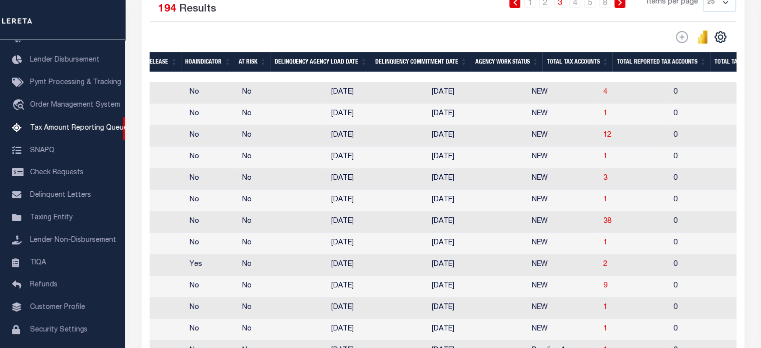
scroll to position [0, 761]
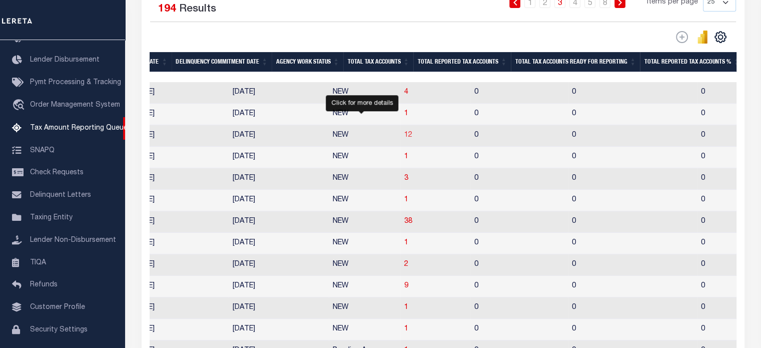
click at [404, 136] on span "12" at bounding box center [408, 135] width 8 height 7
select select "100"
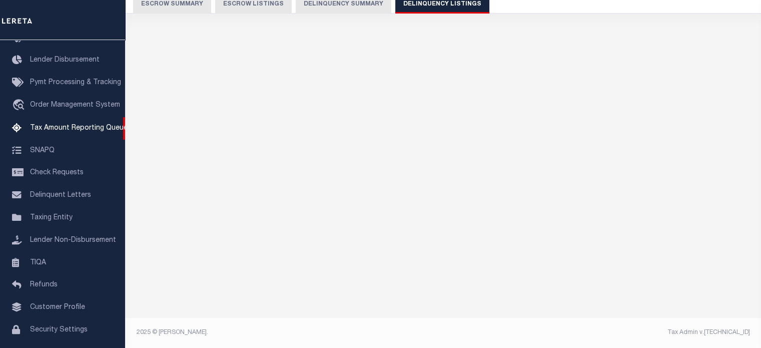
scroll to position [96, 0]
select select "100"
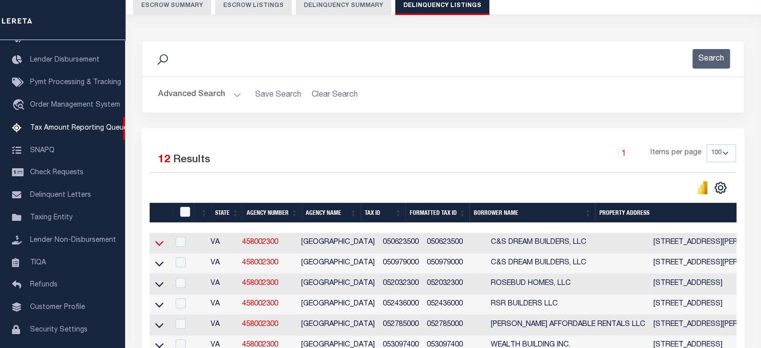
click at [156, 241] on icon at bounding box center [159, 243] width 9 height 11
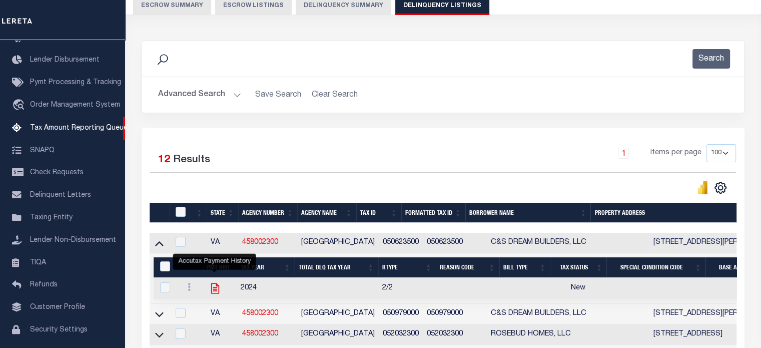
click at [217, 291] on icon "" at bounding box center [215, 288] width 13 height 13
checkbox input "true"
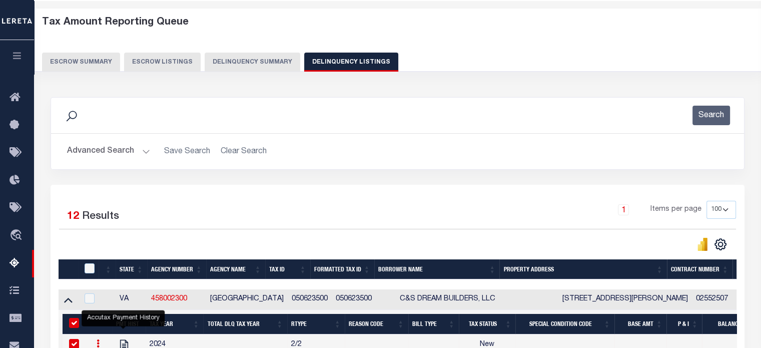
scroll to position [38, 0]
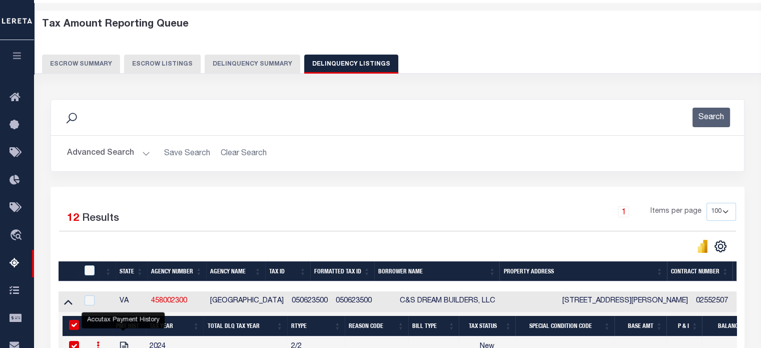
click at [248, 59] on button "Delinquency Summary" at bounding box center [253, 64] width 96 height 19
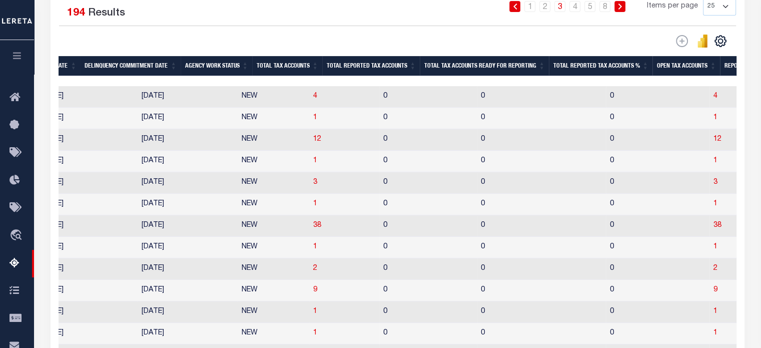
scroll to position [240, 0]
click at [546, 10] on link "2" at bounding box center [545, 6] width 11 height 11
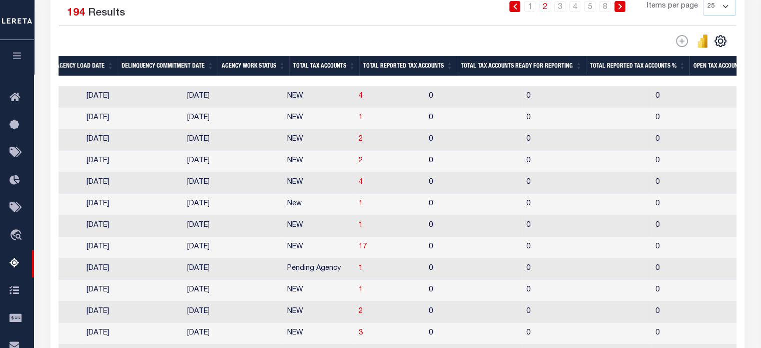
scroll to position [0, 888]
